Goal: Register for event/course

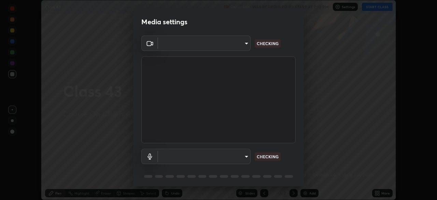
scroll to position [24, 0]
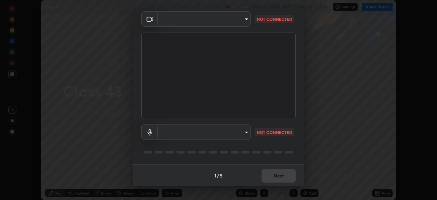
type input "134d1b19bf6860d587459906a7679876aeb3e381516b9be6bb745b9f97a347e3"
type input "default"
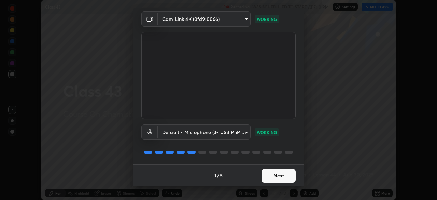
click at [275, 177] on button "Next" at bounding box center [278, 176] width 34 height 14
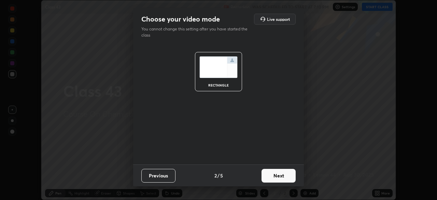
scroll to position [0, 0]
click at [275, 177] on button "Next" at bounding box center [278, 176] width 34 height 14
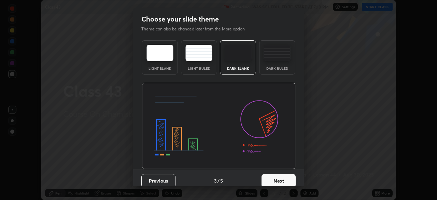
click at [275, 177] on button "Next" at bounding box center [278, 181] width 34 height 14
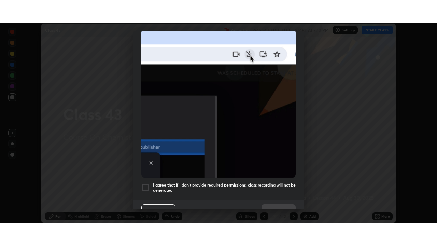
scroll to position [163, 0]
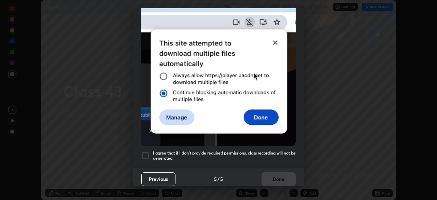
click at [144, 151] on div at bounding box center [145, 155] width 8 height 8
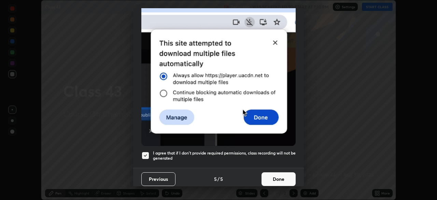
click at [277, 173] on button "Done" at bounding box center [278, 179] width 34 height 14
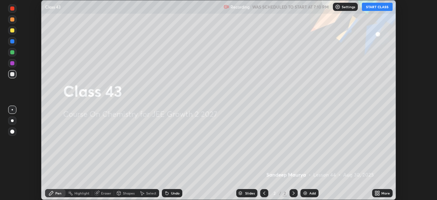
click at [376, 6] on button "START CLASS" at bounding box center [377, 7] width 31 height 8
click at [378, 191] on icon at bounding box center [378, 192] width 2 height 2
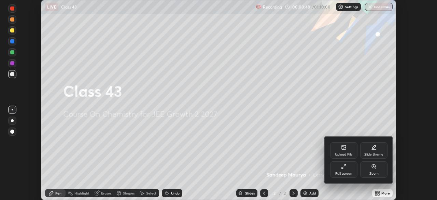
click at [341, 172] on div "Full screen" at bounding box center [343, 173] width 17 height 3
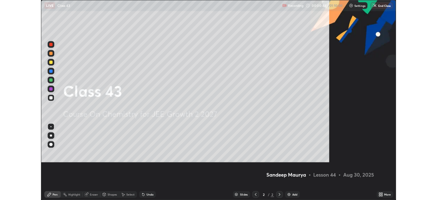
scroll to position [246, 437]
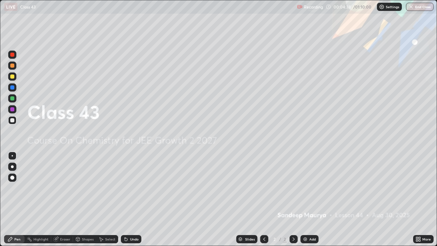
click at [303, 199] on img at bounding box center [304, 238] width 5 height 5
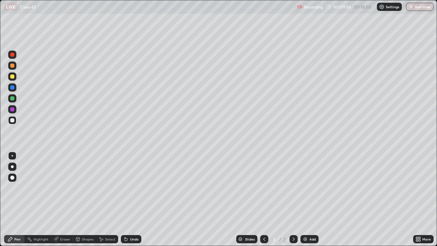
click at [126, 199] on icon at bounding box center [126, 239] width 3 height 3
click at [14, 100] on div at bounding box center [12, 98] width 4 height 4
click at [129, 199] on div "Undo" at bounding box center [131, 239] width 20 height 8
click at [128, 199] on div "Undo" at bounding box center [131, 239] width 20 height 8
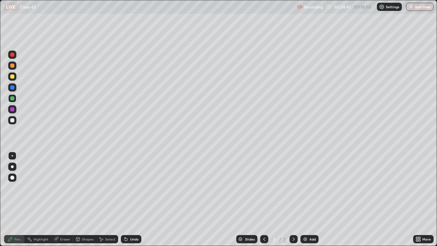
click at [15, 110] on div at bounding box center [12, 109] width 8 height 8
click at [302, 199] on img at bounding box center [304, 238] width 5 height 5
click at [266, 199] on div at bounding box center [264, 239] width 8 height 8
click at [292, 199] on icon at bounding box center [293, 238] width 5 height 5
click at [14, 75] on div at bounding box center [12, 76] width 4 height 4
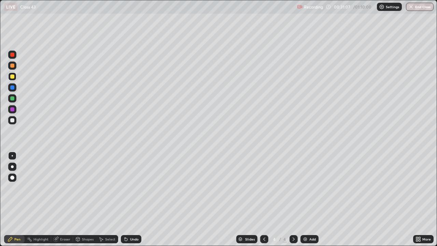
click at [130, 199] on div "Undo" at bounding box center [131, 239] width 20 height 8
click at [307, 199] on div "Add" at bounding box center [309, 239] width 18 height 8
click at [13, 98] on div at bounding box center [12, 98] width 4 height 4
click at [13, 120] on div at bounding box center [12, 120] width 4 height 4
click at [133, 199] on div "Undo" at bounding box center [131, 239] width 20 height 8
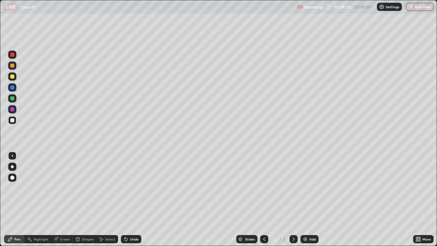
click at [12, 66] on div at bounding box center [12, 65] width 4 height 4
click at [12, 76] on div at bounding box center [12, 76] width 4 height 4
click at [303, 199] on img at bounding box center [304, 238] width 5 height 5
click at [13, 121] on div at bounding box center [12, 120] width 4 height 4
click at [14, 76] on div at bounding box center [12, 76] width 4 height 4
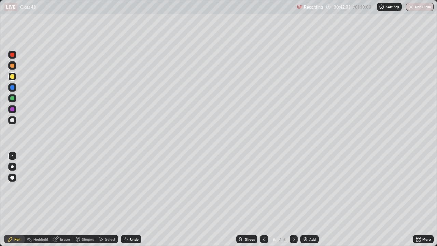
click at [263, 199] on icon at bounding box center [263, 238] width 5 height 5
click at [292, 199] on icon at bounding box center [293, 238] width 5 height 5
click at [413, 6] on img "button" at bounding box center [410, 6] width 5 height 5
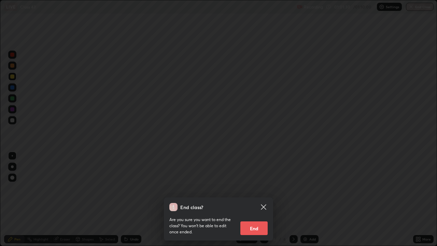
click at [258, 199] on button "End" at bounding box center [253, 228] width 27 height 14
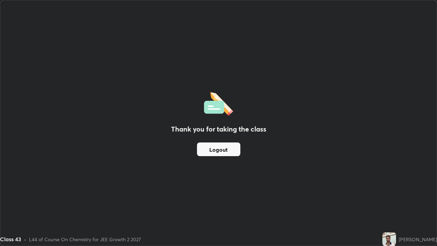
click at [352, 150] on div "Thank you for taking the class Logout" at bounding box center [218, 122] width 436 height 245
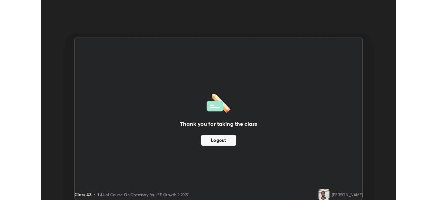
scroll to position [33920, 33683]
